Goal: Information Seeking & Learning: Understand process/instructions

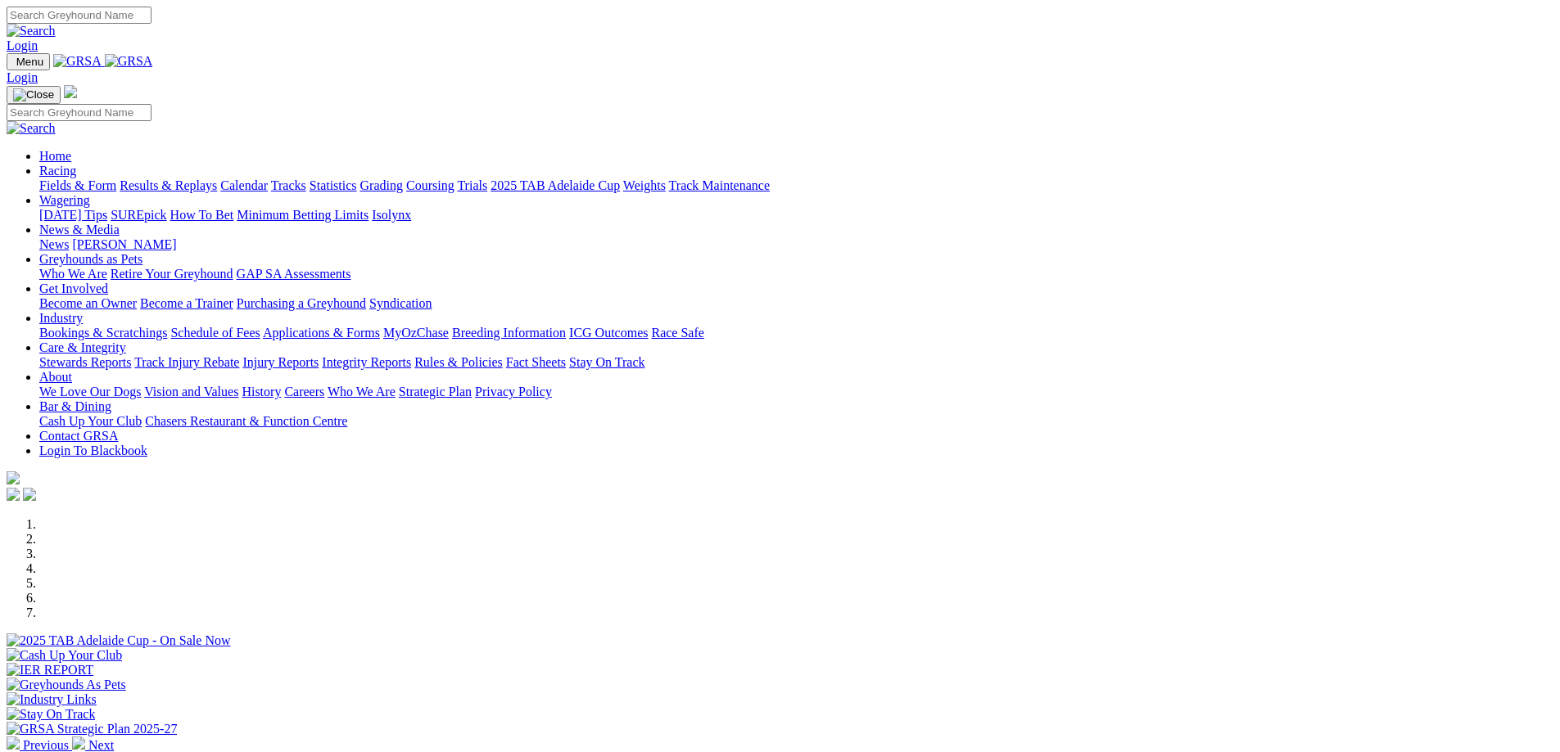
click at [503, 355] on link "Rules & Policies" at bounding box center [458, 362] width 88 height 14
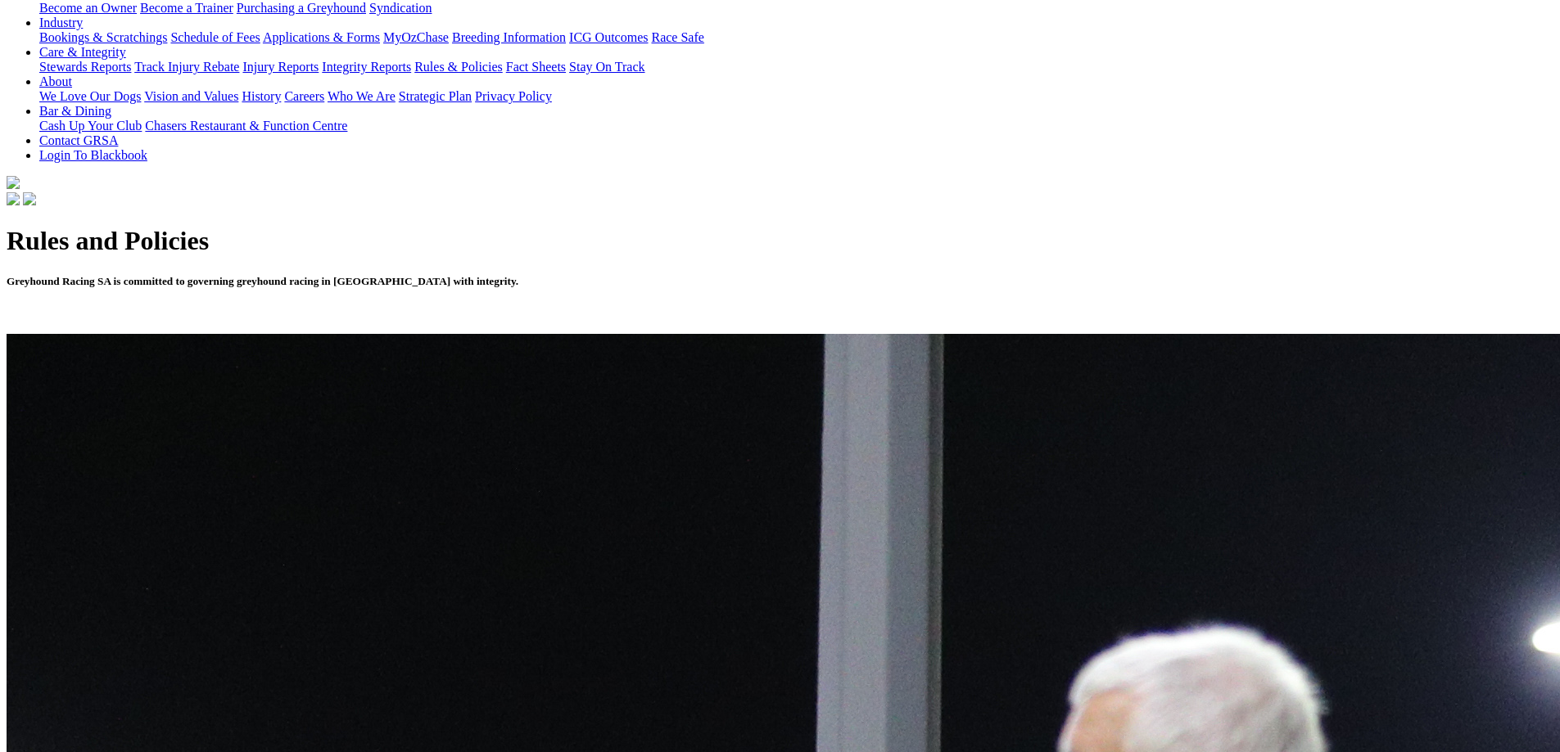
scroll to position [327, 0]
